Goal: Transaction & Acquisition: Book appointment/travel/reservation

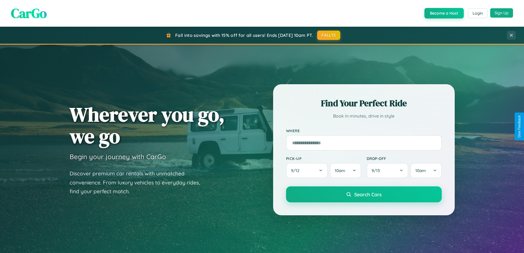
click at [501, 13] on button "Sign Up" at bounding box center [501, 12] width 23 height 9
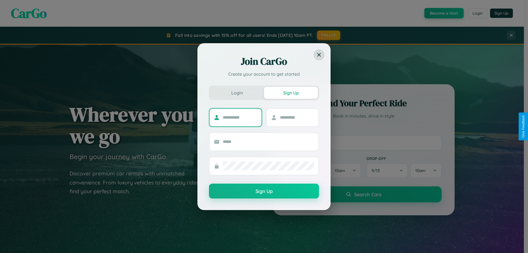
click at [240, 117] on input "text" at bounding box center [240, 117] width 34 height 9
type input "*****"
click at [297, 117] on input "text" at bounding box center [297, 117] width 34 height 9
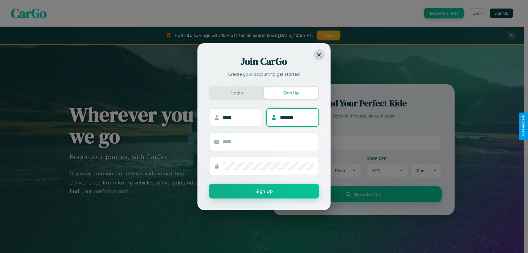
type input "********"
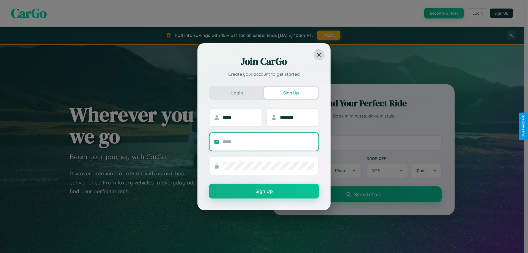
click at [268, 141] on input "text" at bounding box center [268, 141] width 91 height 9
type input "**********"
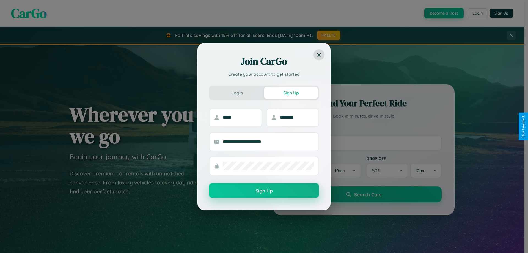
click at [264, 190] on button "Sign Up" at bounding box center [264, 190] width 110 height 15
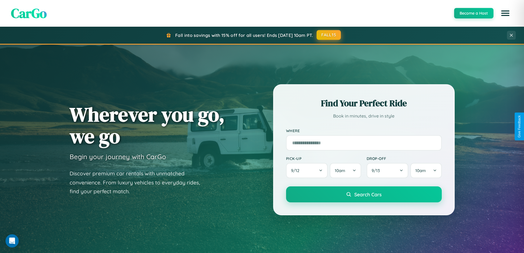
click at [329, 35] on button "FALL15" at bounding box center [328, 35] width 24 height 10
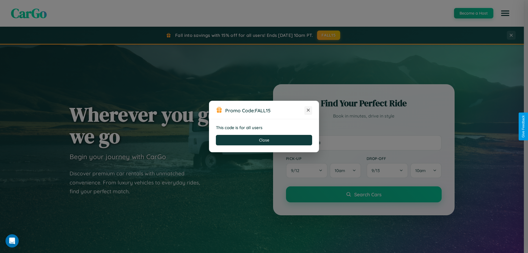
click at [308, 110] on icon at bounding box center [307, 109] width 5 height 5
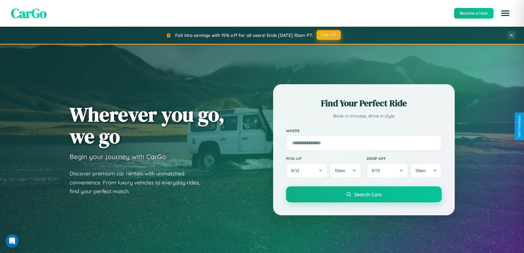
click at [329, 35] on button "FALL15" at bounding box center [328, 35] width 24 height 10
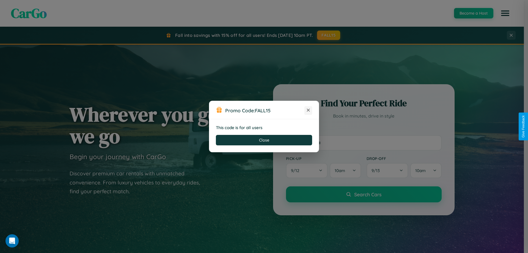
click at [308, 110] on icon at bounding box center [307, 109] width 5 height 5
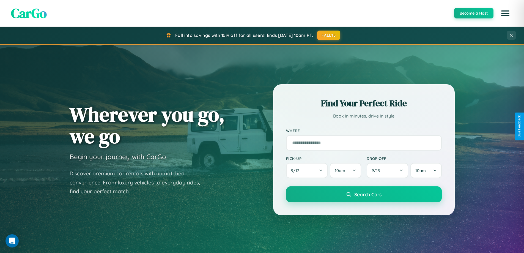
scroll to position [644, 0]
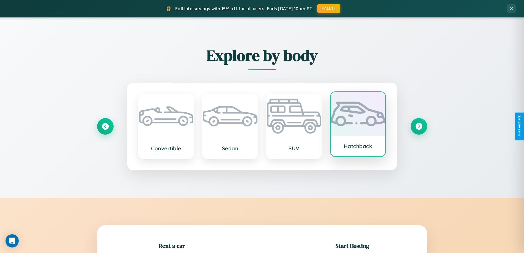
click at [358, 124] on div at bounding box center [357, 114] width 55 height 44
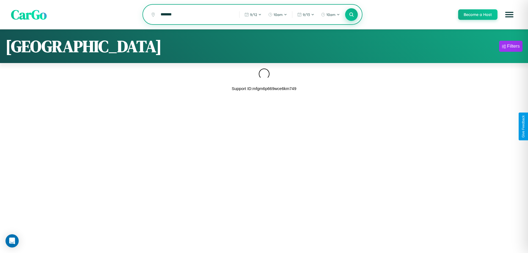
click at [351, 15] on icon at bounding box center [350, 14] width 5 height 5
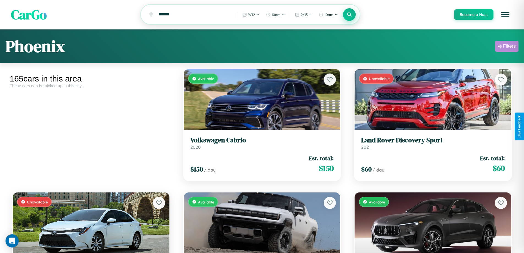
click at [506, 47] on div "Filters" at bounding box center [509, 45] width 13 height 5
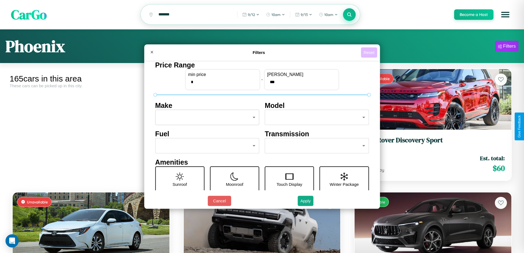
click at [369, 52] on button "Reset" at bounding box center [369, 52] width 16 height 10
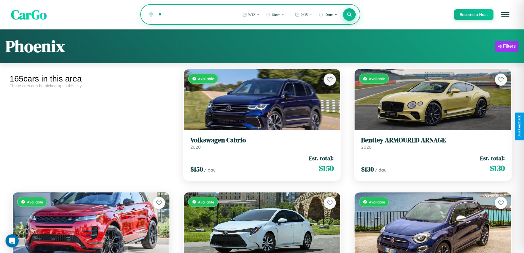
type input "*"
type input "******"
click at [349, 15] on icon at bounding box center [349, 14] width 5 height 5
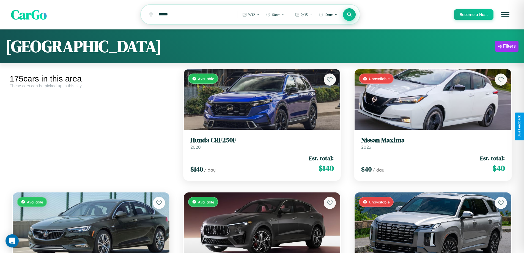
scroll to position [5984, 0]
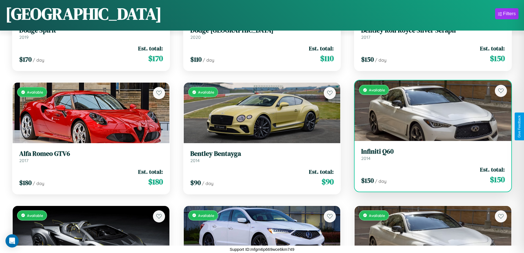
click at [429, 156] on link "Infiniti Q60 2014" at bounding box center [432, 153] width 143 height 13
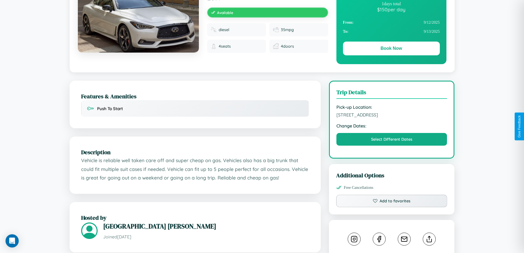
scroll to position [148, 0]
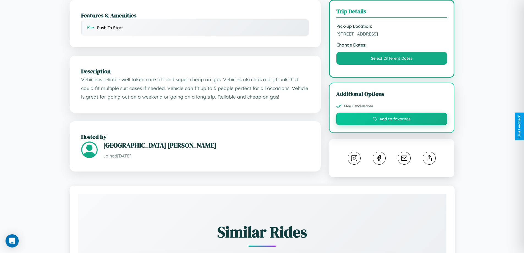
click at [391, 125] on button "Add to favorites" at bounding box center [391, 118] width 111 height 13
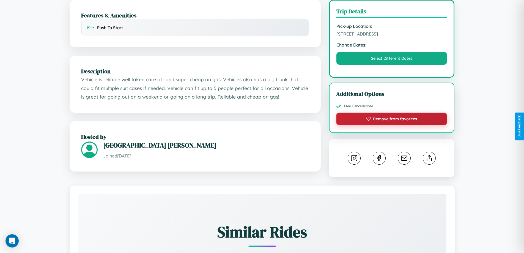
scroll to position [186, 0]
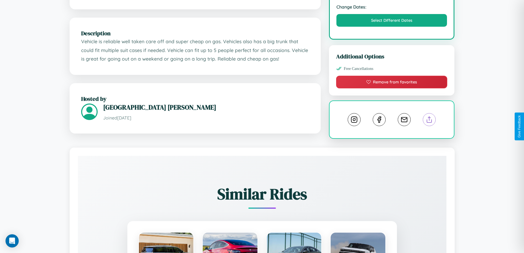
click at [429, 120] on line at bounding box center [429, 119] width 0 height 4
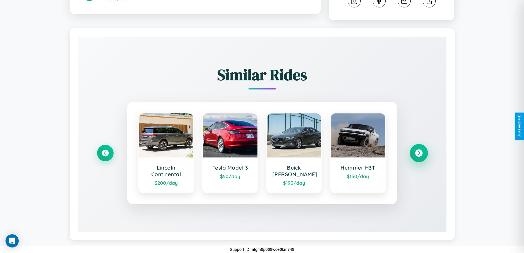
click at [418, 153] on icon at bounding box center [418, 152] width 7 height 7
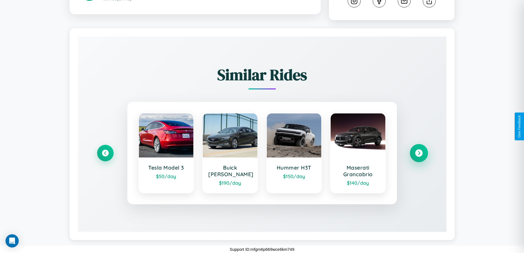
click at [418, 153] on icon at bounding box center [418, 152] width 7 height 7
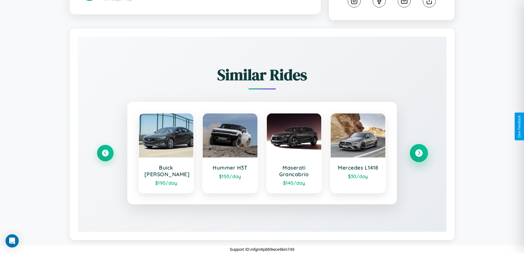
click at [418, 153] on icon at bounding box center [418, 152] width 7 height 7
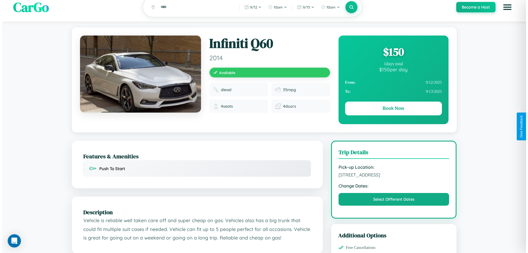
scroll to position [0, 0]
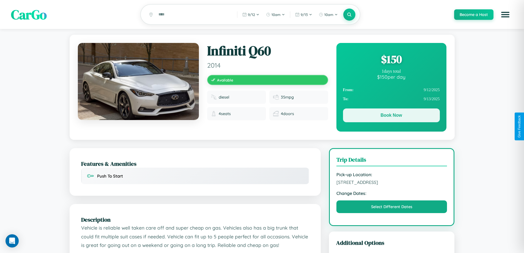
click at [391, 116] on button "Book Now" at bounding box center [391, 115] width 97 height 14
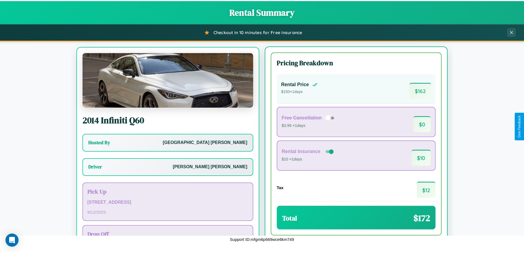
scroll to position [26, 0]
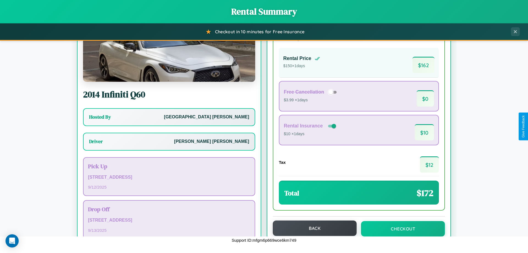
click at [312, 228] on button "Back" at bounding box center [315, 227] width 84 height 15
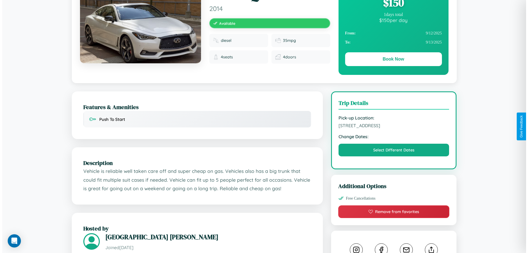
scroll to position [148, 0]
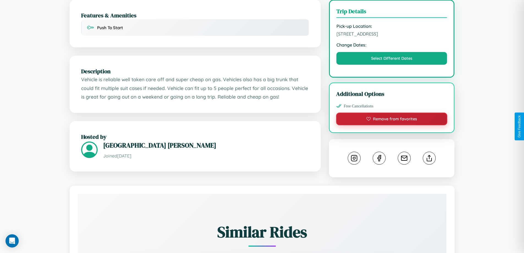
click at [391, 125] on button "Remove from favorites" at bounding box center [391, 118] width 111 height 13
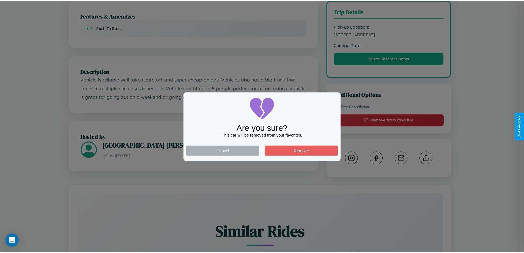
scroll to position [59, 0]
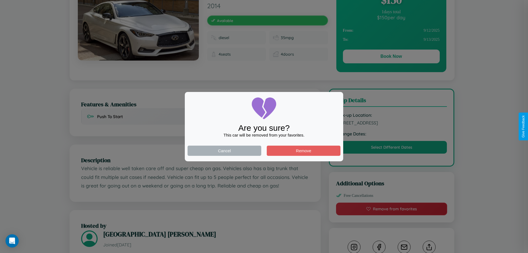
click at [391, 126] on div at bounding box center [264, 126] width 528 height 253
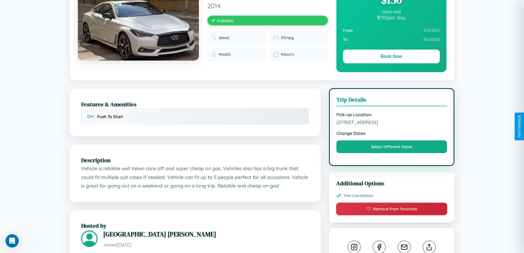
click at [391, 125] on span "5991 Union Street Sydney New South Wales 88011 Australia" at bounding box center [391, 121] width 111 height 5
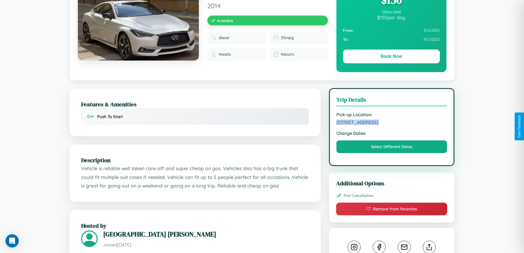
click at [391, 125] on span "5991 Union Street Sydney New South Wales 88011 Australia" at bounding box center [391, 121] width 111 height 5
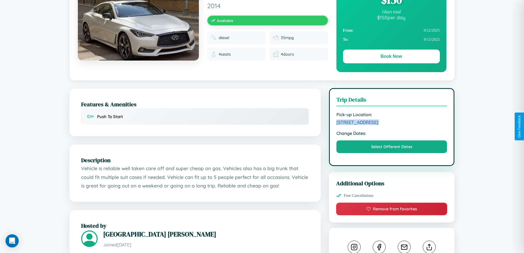
click at [391, 125] on span "5991 Union Street Sydney New South Wales 88011 Australia" at bounding box center [391, 121] width 111 height 5
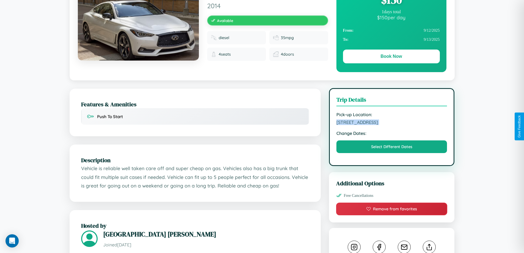
click at [391, 125] on span "5991 Union Street Sydney New South Wales 88011 Australia" at bounding box center [391, 121] width 111 height 5
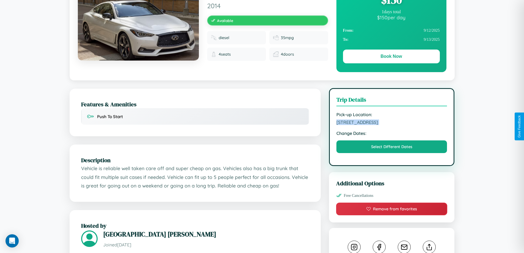
click at [391, 125] on span "5991 Union Street Sydney New South Wales 88011 Australia" at bounding box center [391, 121] width 111 height 5
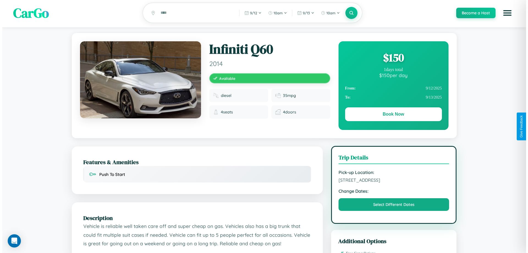
scroll to position [0, 0]
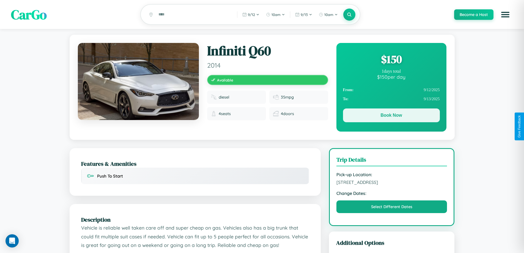
click at [391, 116] on button "Book Now" at bounding box center [391, 115] width 97 height 14
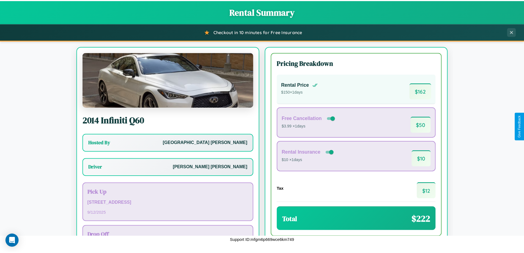
scroll to position [40, 0]
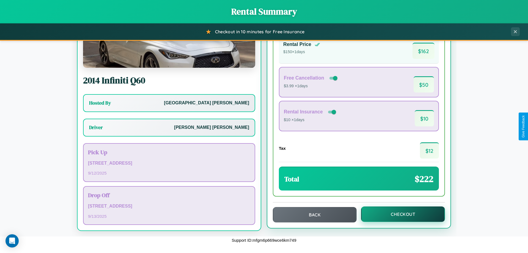
click at [399, 214] on button "Checkout" at bounding box center [403, 213] width 84 height 15
